Goal: Use online tool/utility: Use online tool/utility

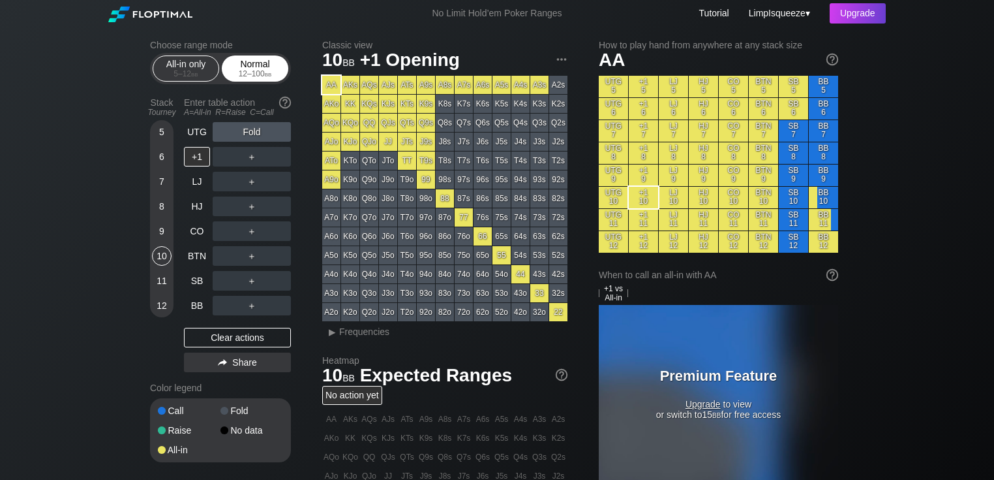
click at [272, 78] on span "bb" at bounding box center [268, 73] width 7 height 9
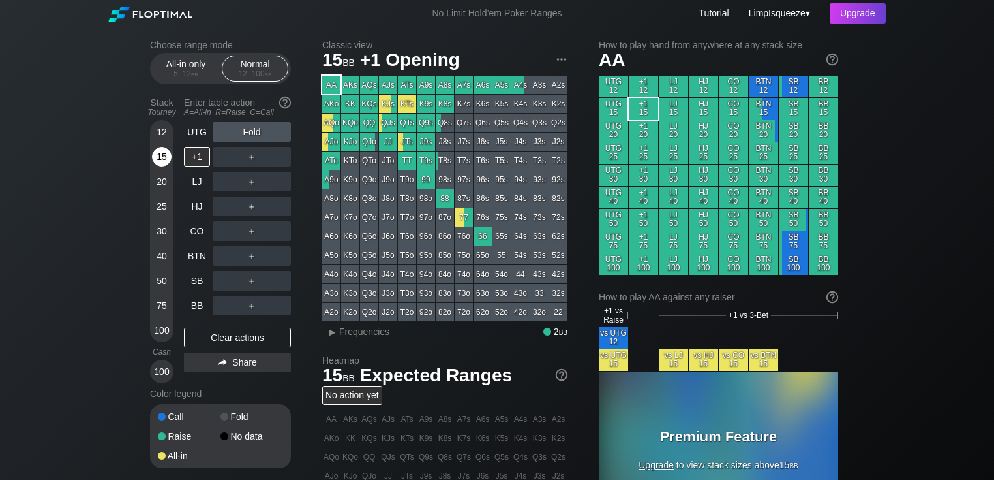
click at [165, 157] on div "15" at bounding box center [162, 157] width 20 height 20
click at [191, 74] on span "bb" at bounding box center [194, 73] width 7 height 9
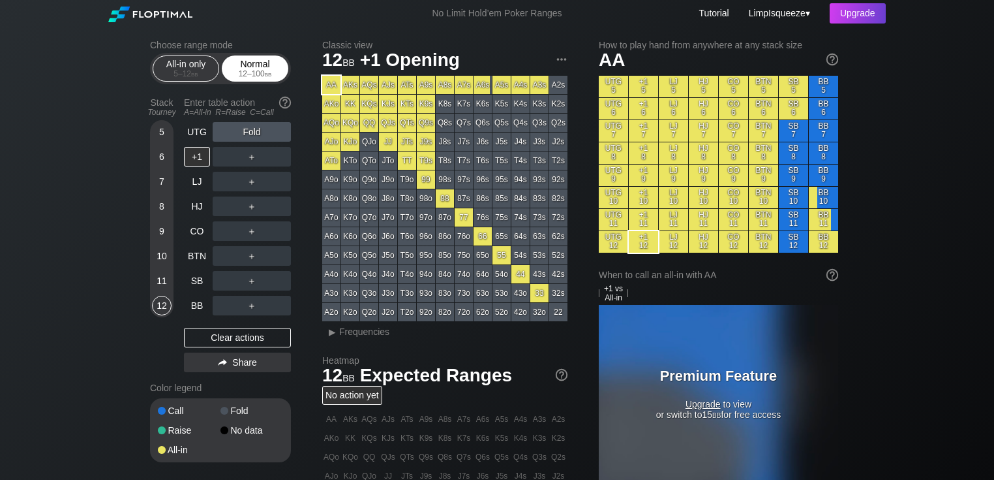
click at [244, 72] on div "12 – 100 bb" at bounding box center [255, 73] width 55 height 9
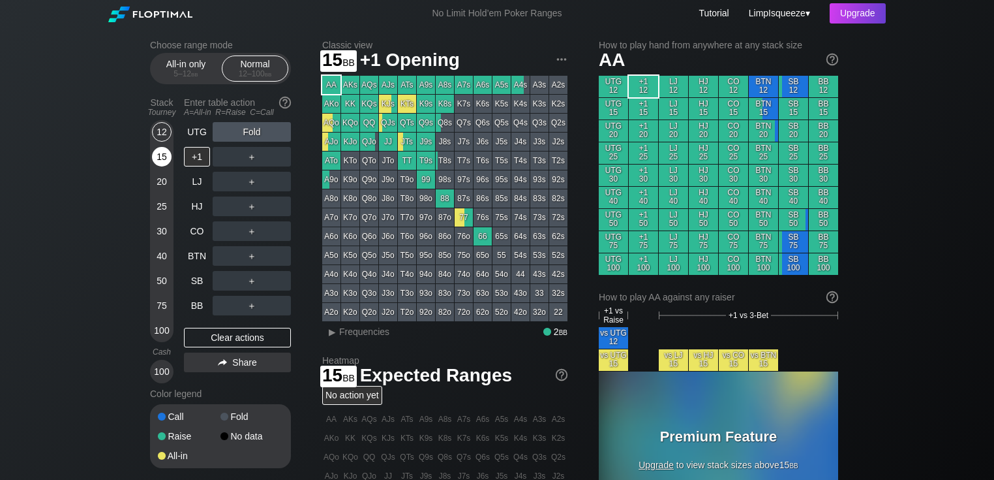
click at [161, 157] on div "15" at bounding box center [162, 157] width 20 height 20
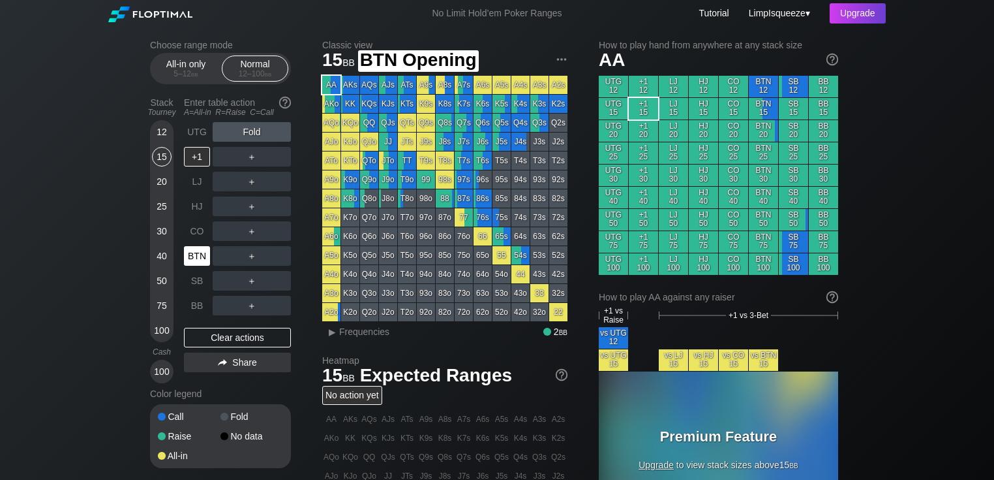
click at [190, 256] on div "BTN" at bounding box center [197, 256] width 26 height 20
